Goal: Navigation & Orientation: Find specific page/section

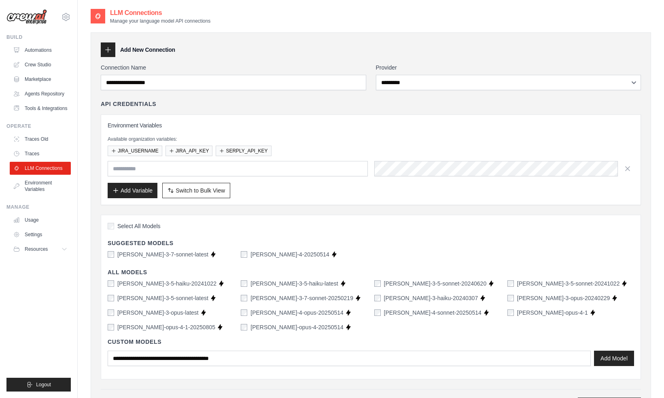
select select "*********"
click at [43, 49] on link "Automations" at bounding box center [41, 50] width 61 height 13
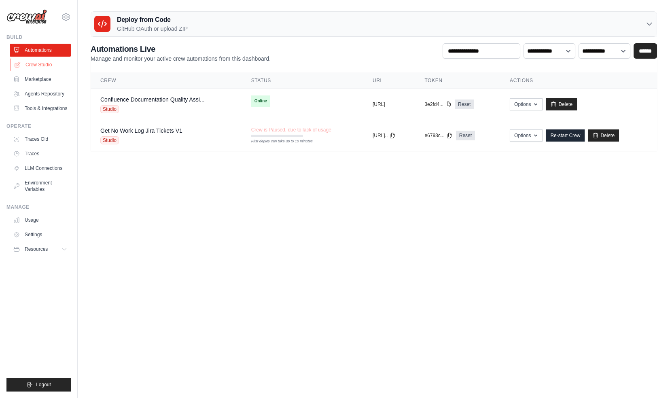
click at [38, 64] on link "Crew Studio" at bounding box center [41, 64] width 61 height 13
